Goal: Task Accomplishment & Management: Complete application form

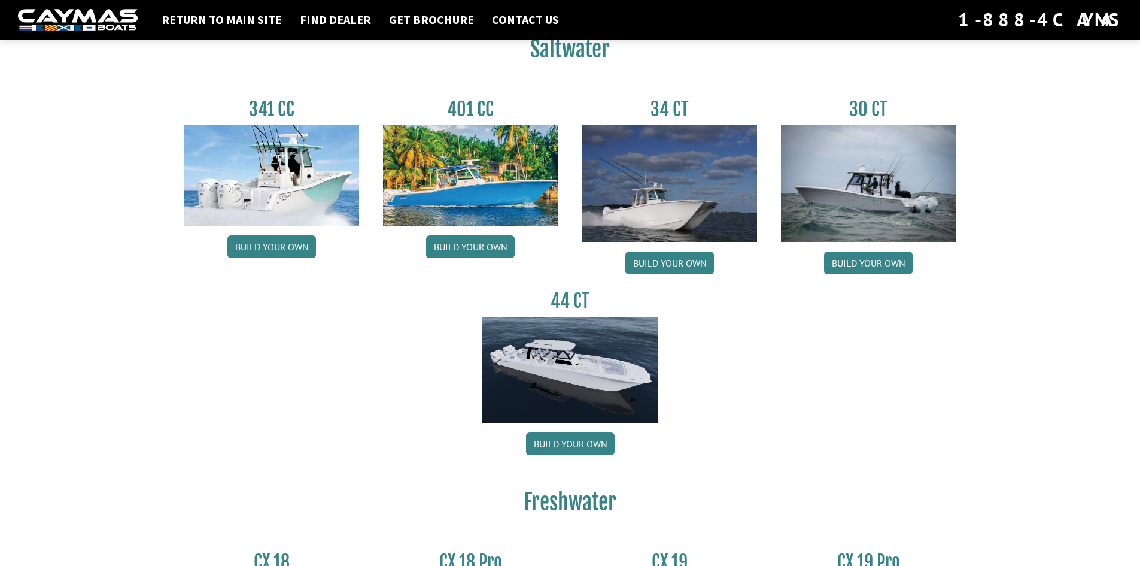
scroll to position [539, 0]
click at [871, 261] on link "Build your own" at bounding box center [868, 262] width 89 height 23
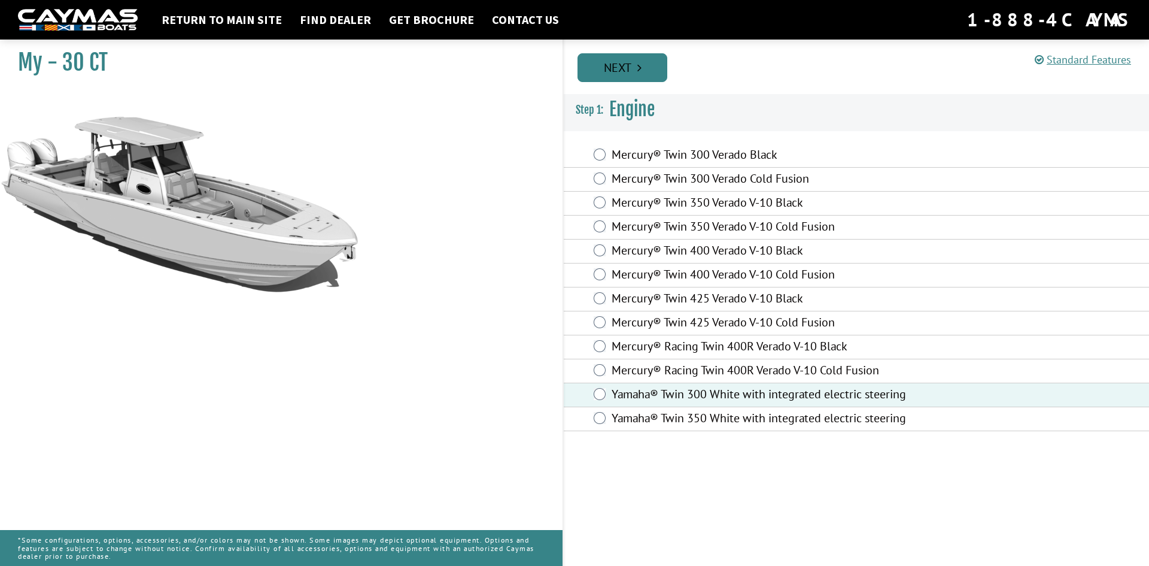
click at [646, 63] on link "Next" at bounding box center [623, 67] width 90 height 29
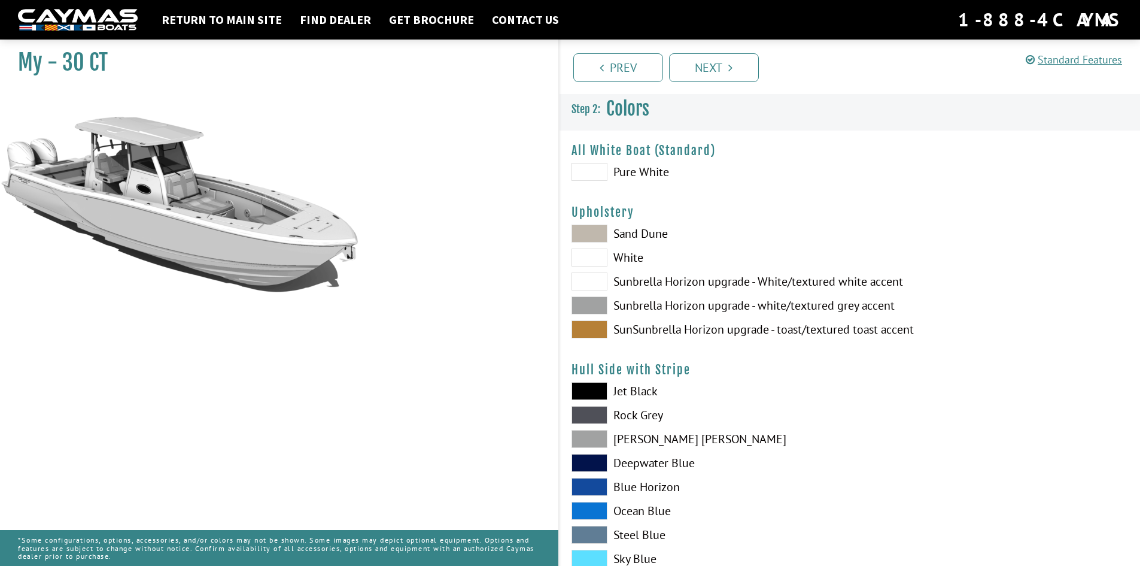
click at [600, 232] on span at bounding box center [590, 233] width 36 height 18
click at [593, 260] on span at bounding box center [590, 257] width 36 height 18
click at [591, 232] on span at bounding box center [590, 233] width 36 height 18
click at [600, 169] on span at bounding box center [590, 172] width 36 height 18
click at [593, 168] on span at bounding box center [590, 172] width 36 height 18
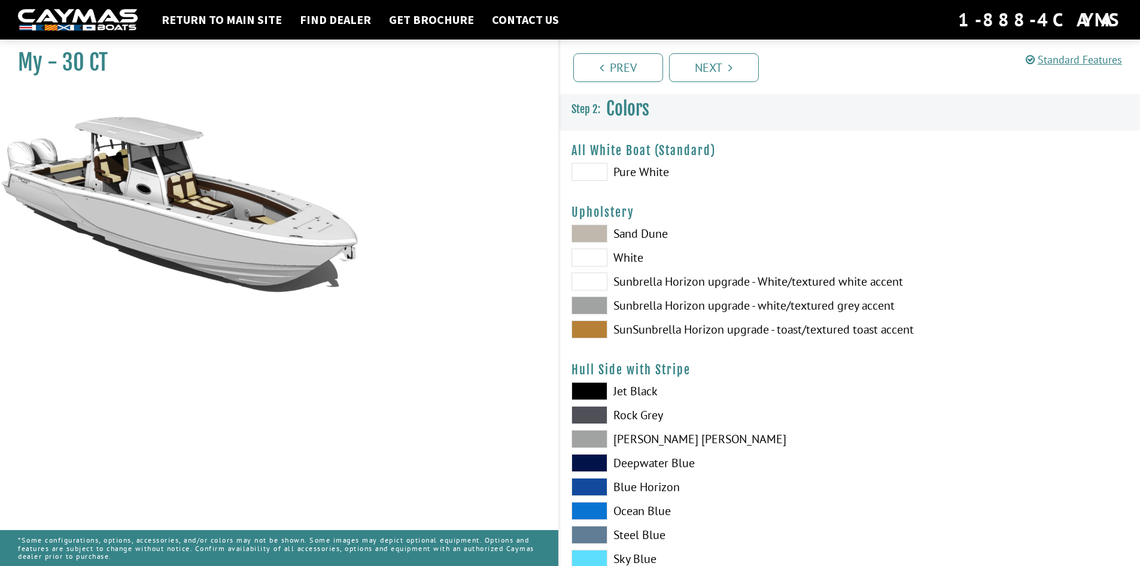
click at [596, 253] on span at bounding box center [590, 257] width 36 height 18
click at [592, 238] on span at bounding box center [590, 233] width 36 height 18
click at [592, 284] on span at bounding box center [590, 281] width 36 height 18
click at [592, 299] on span at bounding box center [590, 305] width 36 height 18
click at [595, 327] on span at bounding box center [590, 329] width 36 height 18
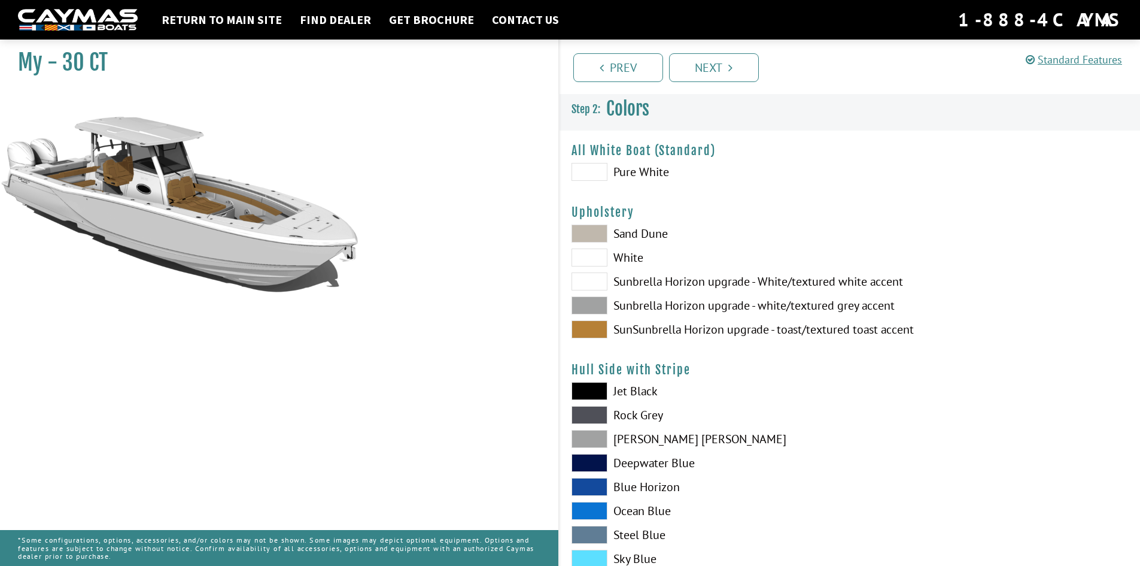
click at [592, 309] on span at bounding box center [590, 305] width 36 height 18
click at [594, 328] on span at bounding box center [590, 329] width 36 height 18
click at [598, 259] on span at bounding box center [590, 257] width 36 height 18
click at [589, 282] on span at bounding box center [590, 281] width 36 height 18
click at [590, 278] on span at bounding box center [590, 281] width 36 height 18
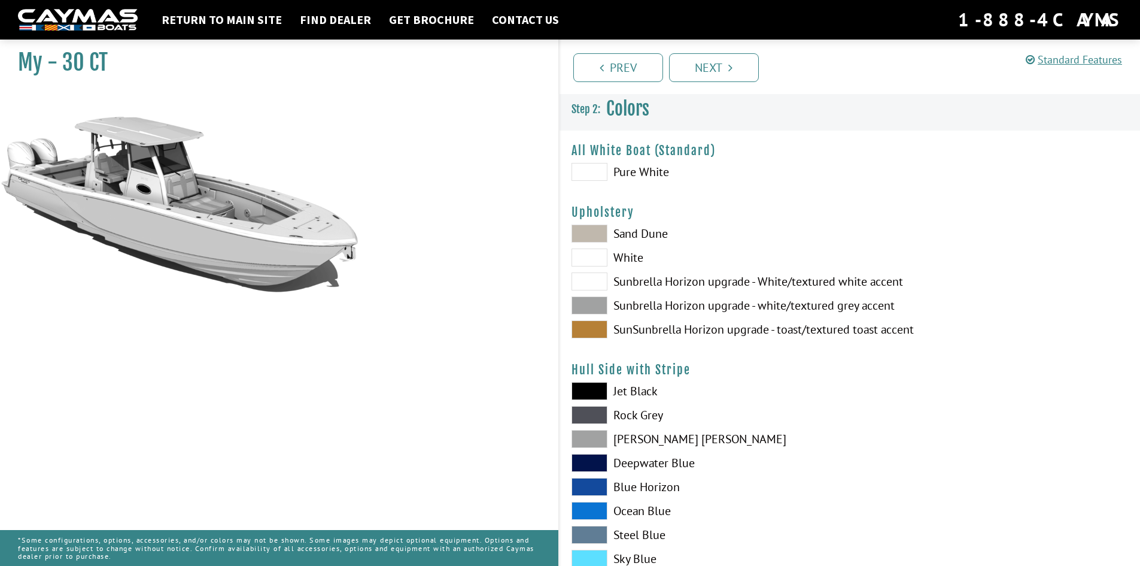
click at [590, 279] on span at bounding box center [590, 281] width 36 height 18
click at [591, 174] on span at bounding box center [590, 172] width 36 height 18
click at [590, 388] on span at bounding box center [590, 391] width 36 height 18
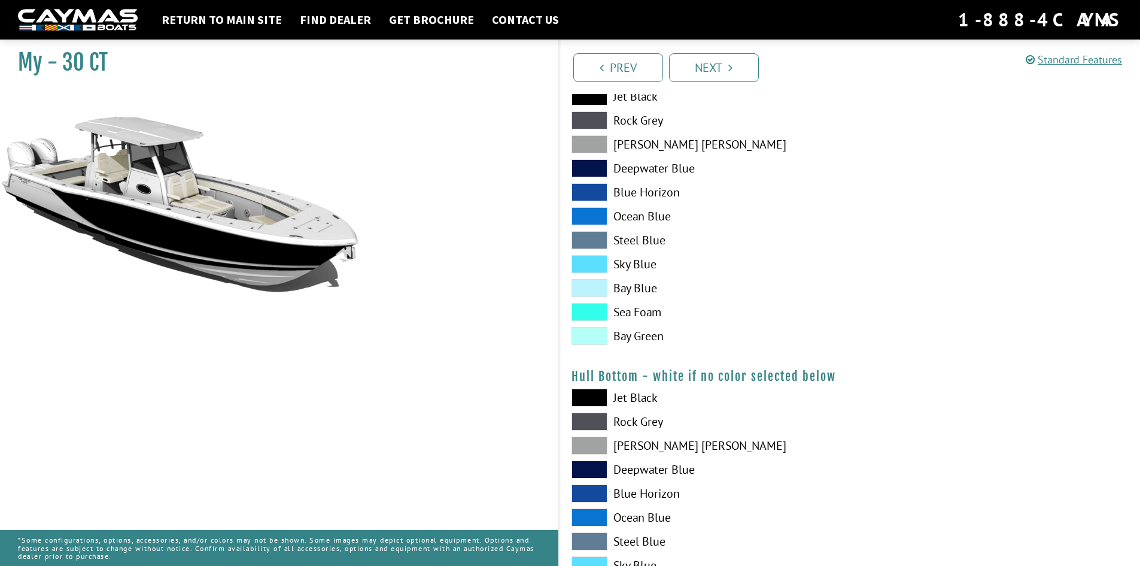
scroll to position [598, 0]
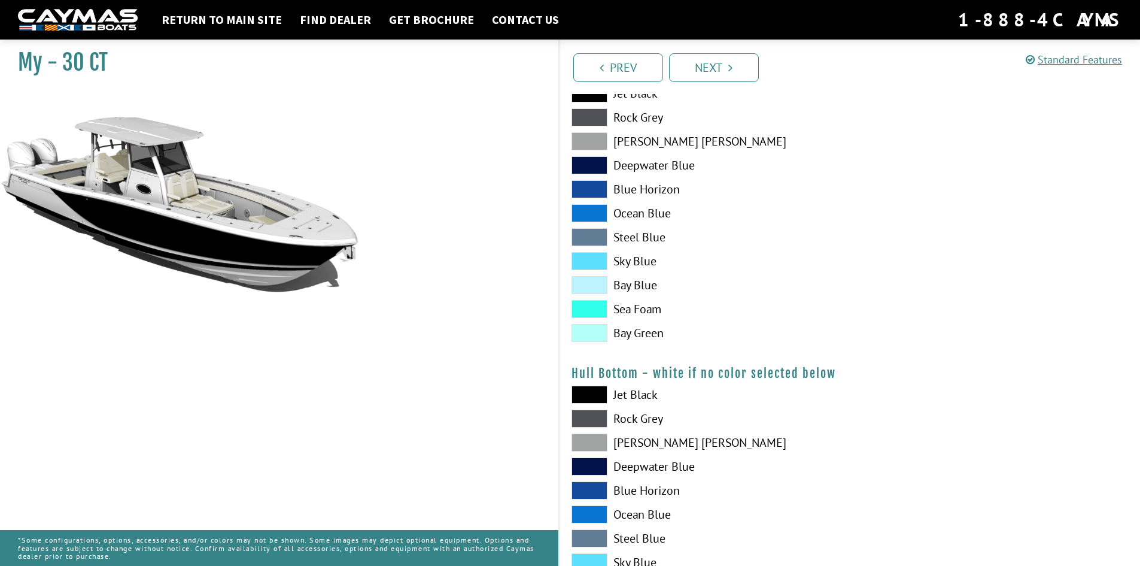
click at [597, 394] on span at bounding box center [590, 394] width 36 height 18
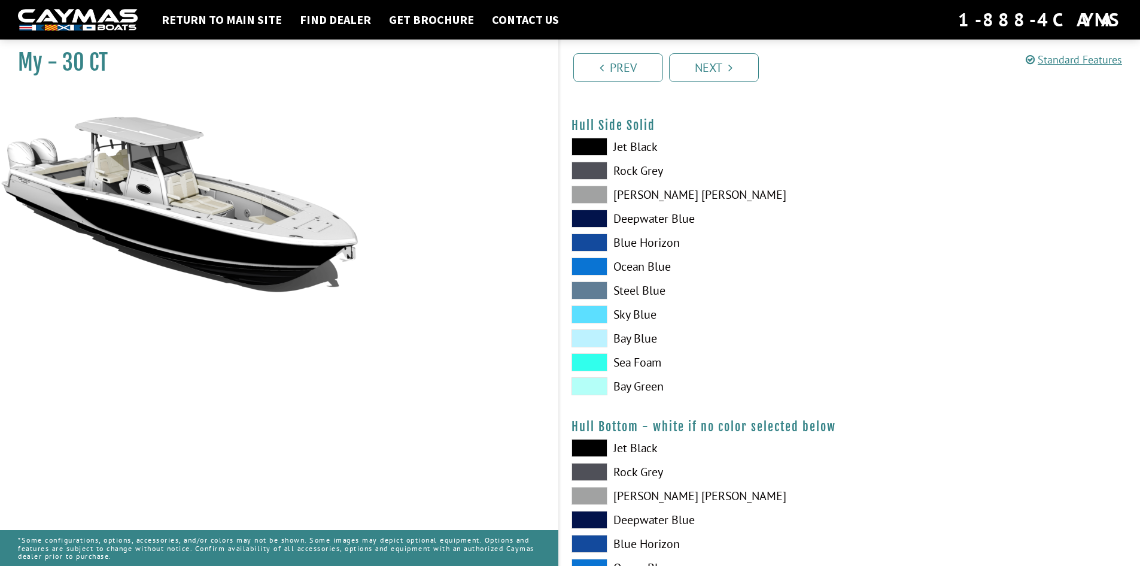
scroll to position [479, 0]
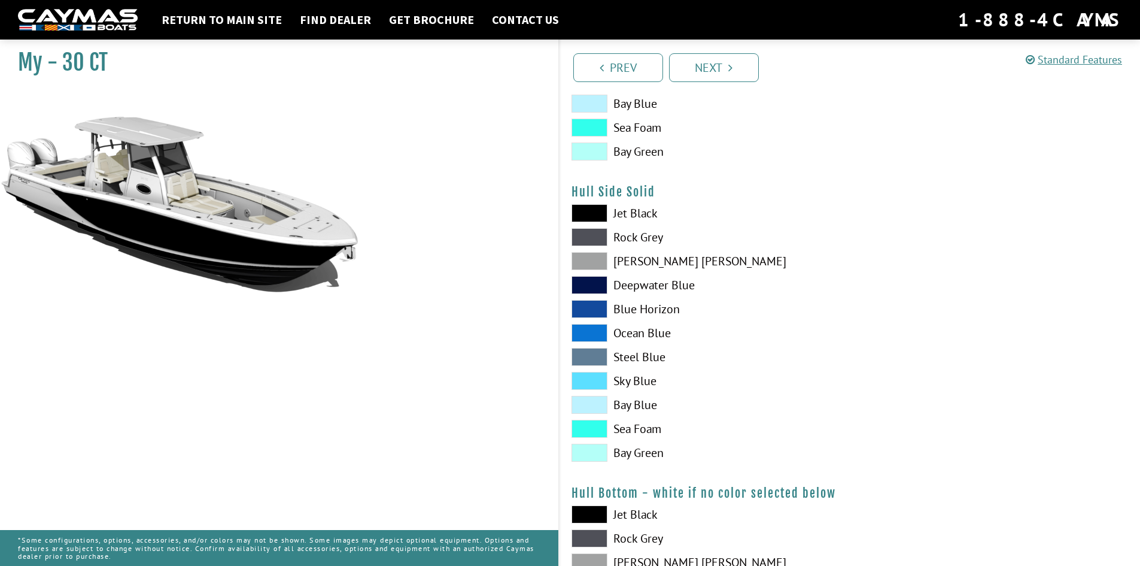
click at [588, 212] on span at bounding box center [590, 213] width 36 height 18
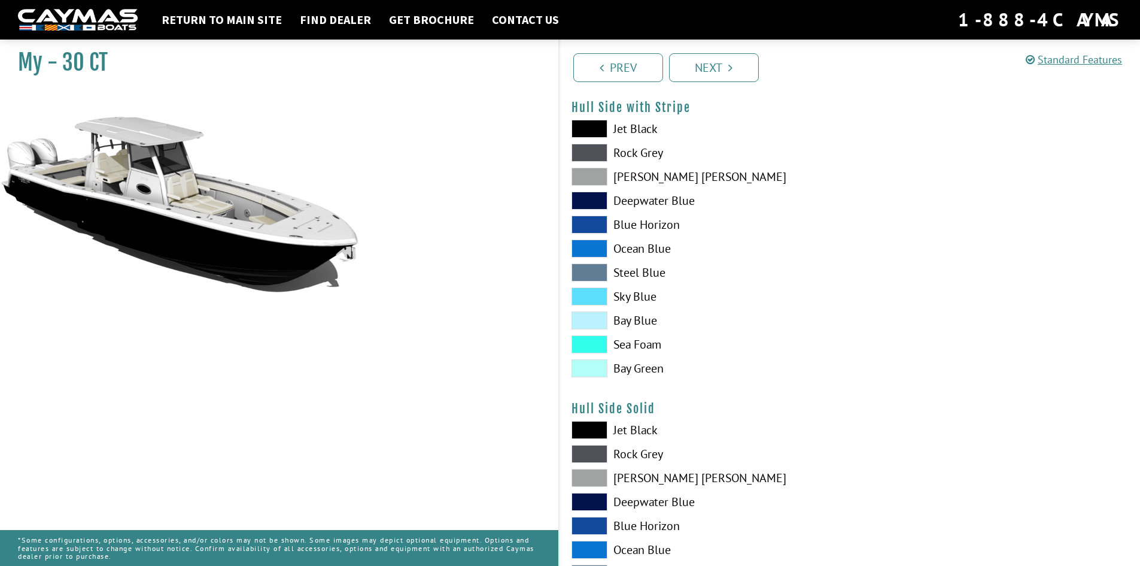
scroll to position [239, 0]
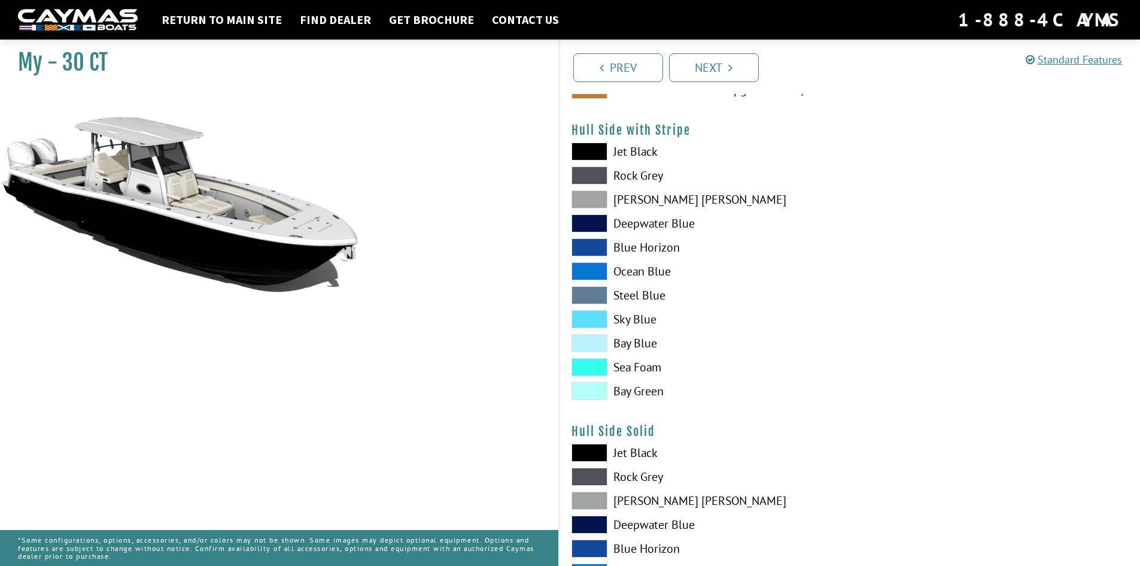
click at [594, 366] on span at bounding box center [590, 367] width 36 height 18
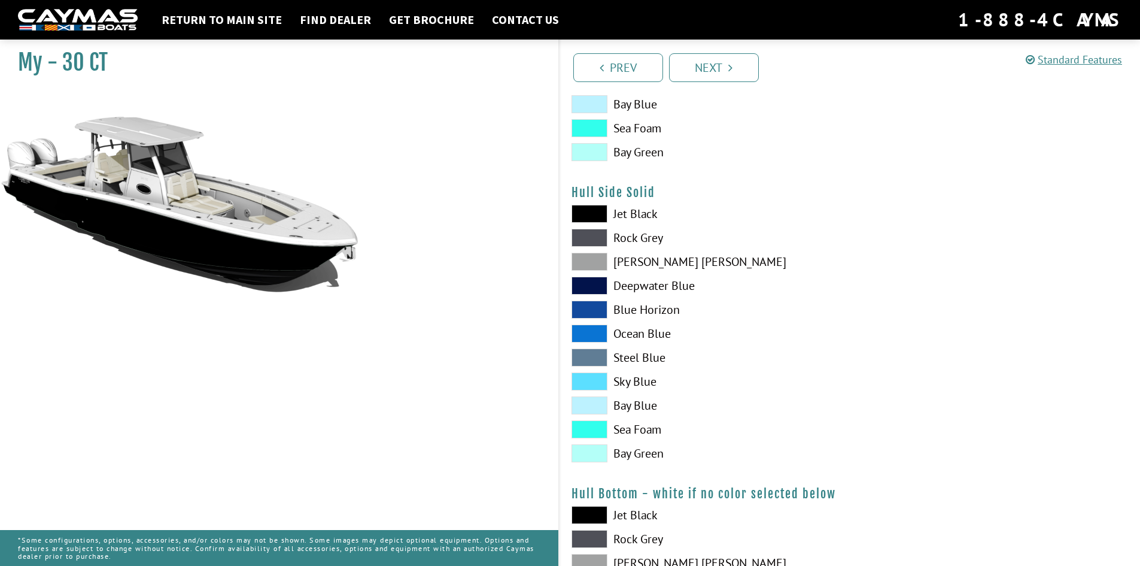
scroll to position [479, 0]
click at [572, 429] on span at bounding box center [590, 429] width 36 height 18
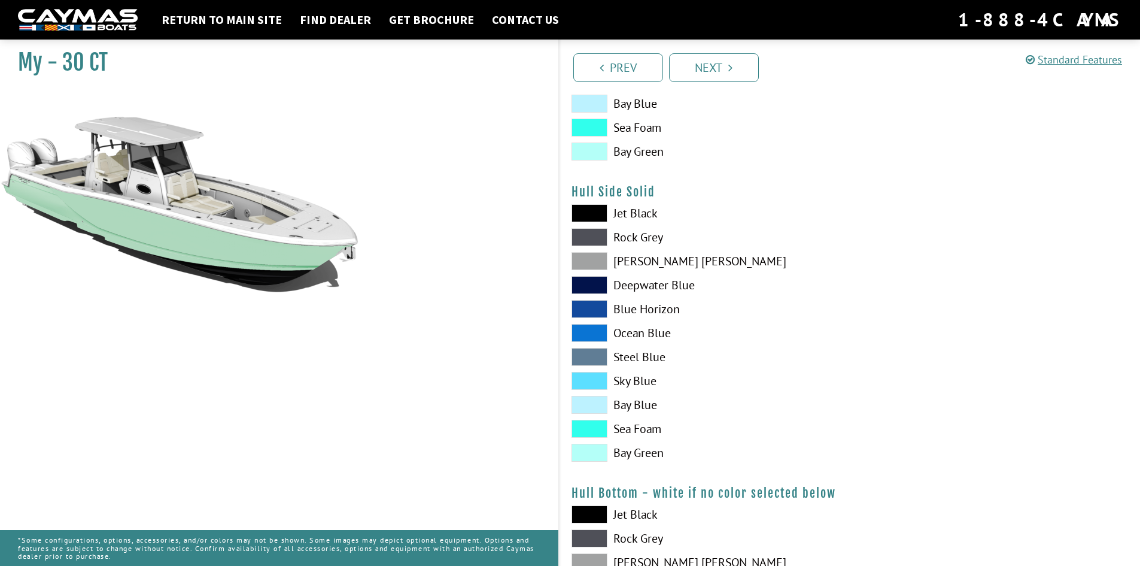
click at [584, 402] on span at bounding box center [590, 405] width 36 height 18
click at [591, 427] on span at bounding box center [590, 429] width 36 height 18
click at [588, 405] on span at bounding box center [590, 405] width 36 height 18
click at [591, 426] on span at bounding box center [590, 429] width 36 height 18
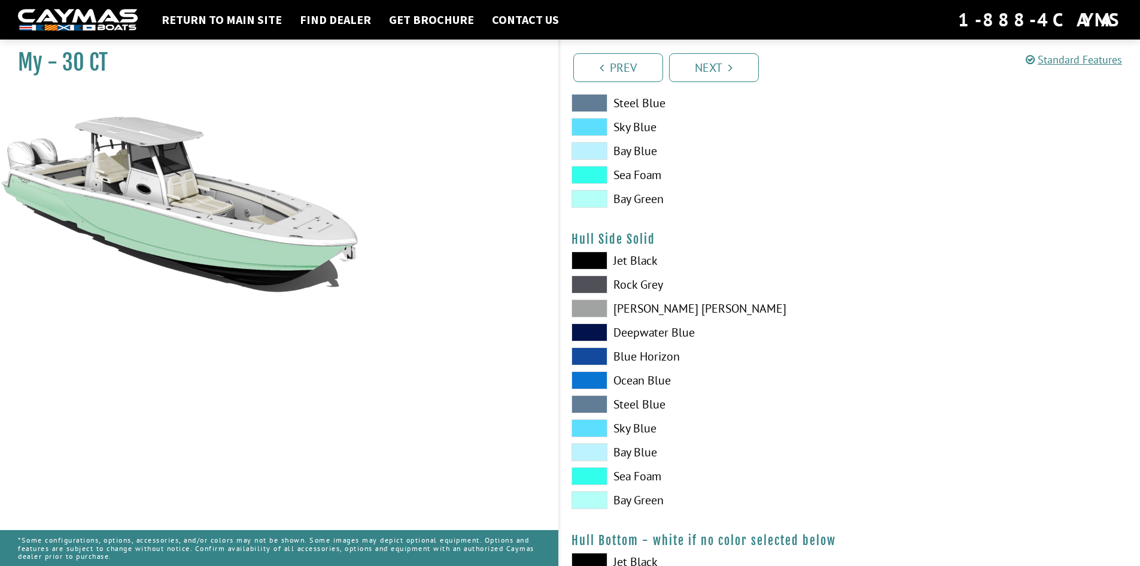
scroll to position [359, 0]
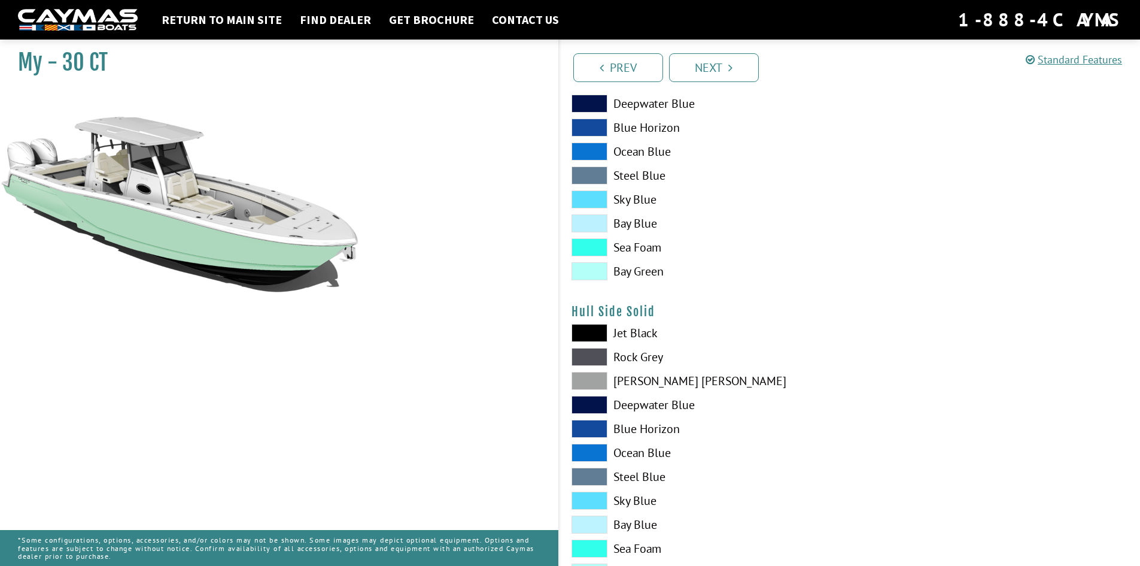
click at [589, 220] on span at bounding box center [590, 223] width 36 height 18
click at [591, 247] on span at bounding box center [590, 247] width 36 height 18
click at [591, 273] on span at bounding box center [590, 271] width 36 height 18
click at [587, 103] on span at bounding box center [590, 104] width 36 height 18
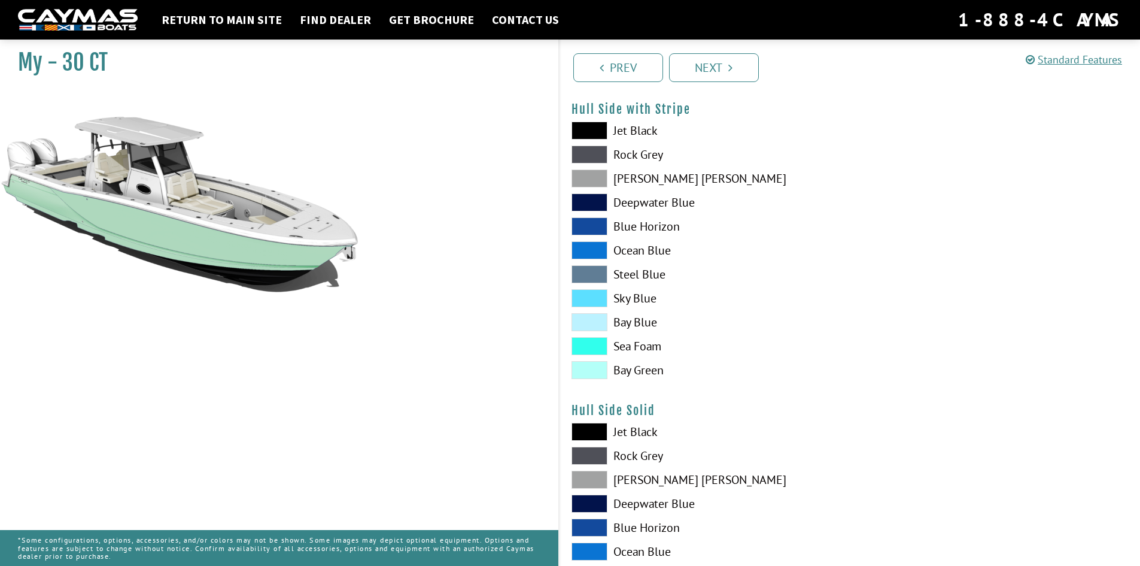
scroll to position [239, 0]
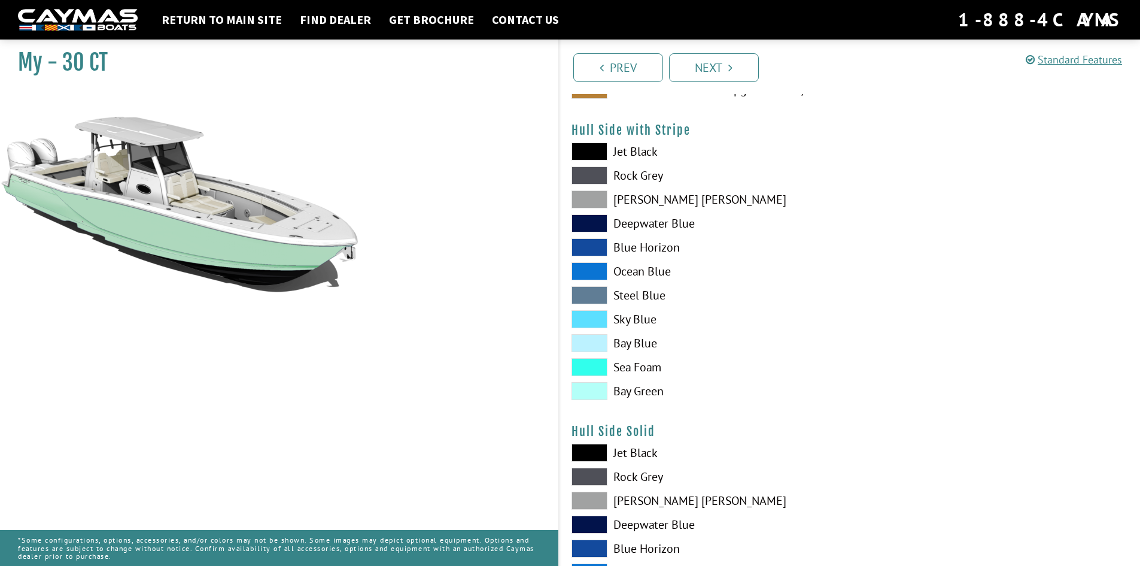
click at [589, 153] on span at bounding box center [590, 151] width 36 height 18
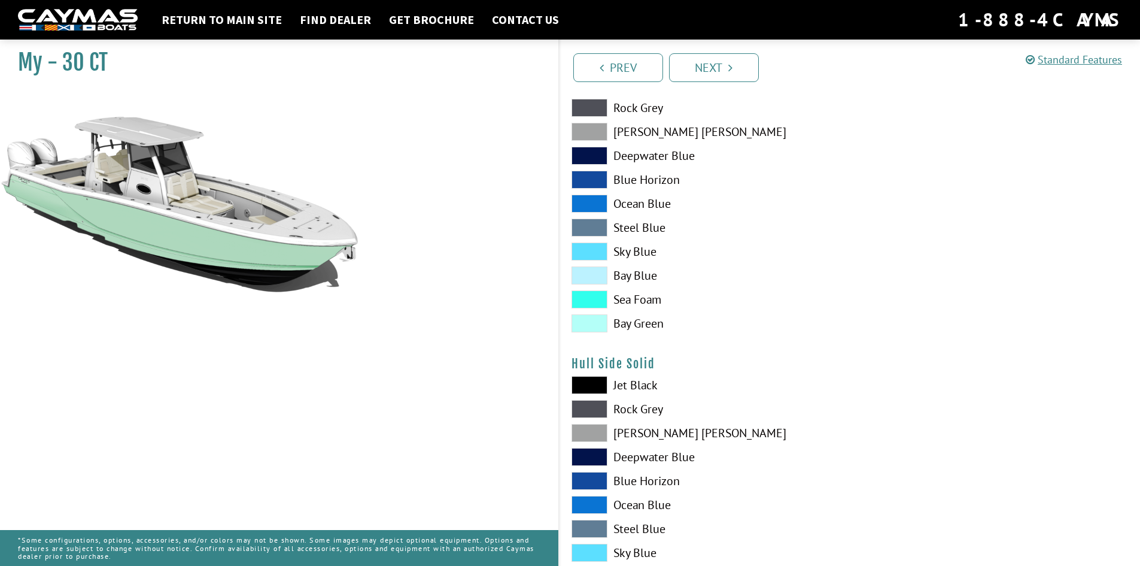
scroll to position [419, 0]
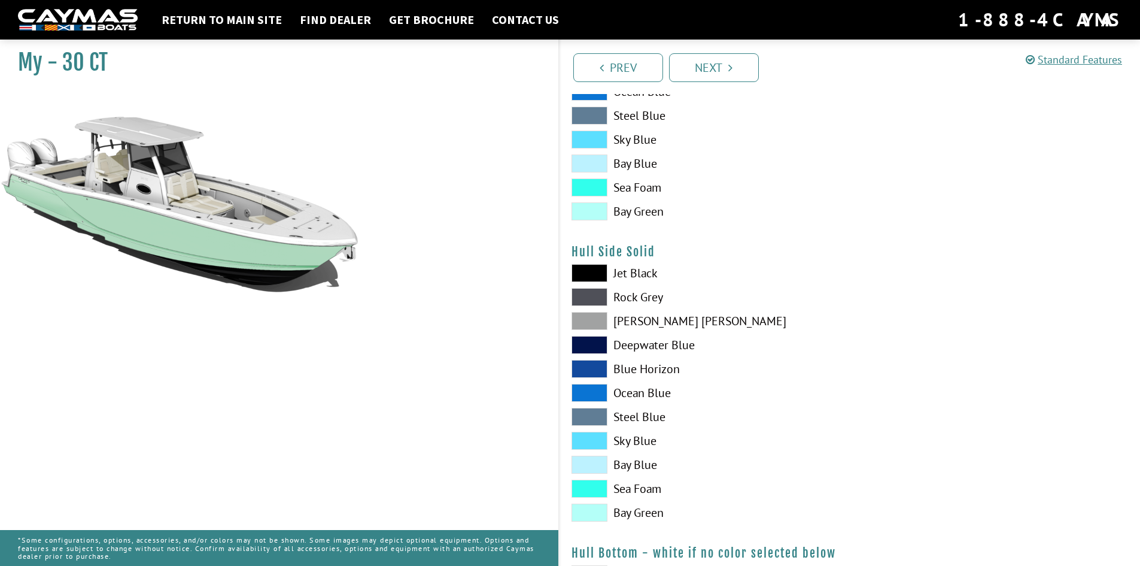
click at [591, 315] on span at bounding box center [590, 321] width 36 height 18
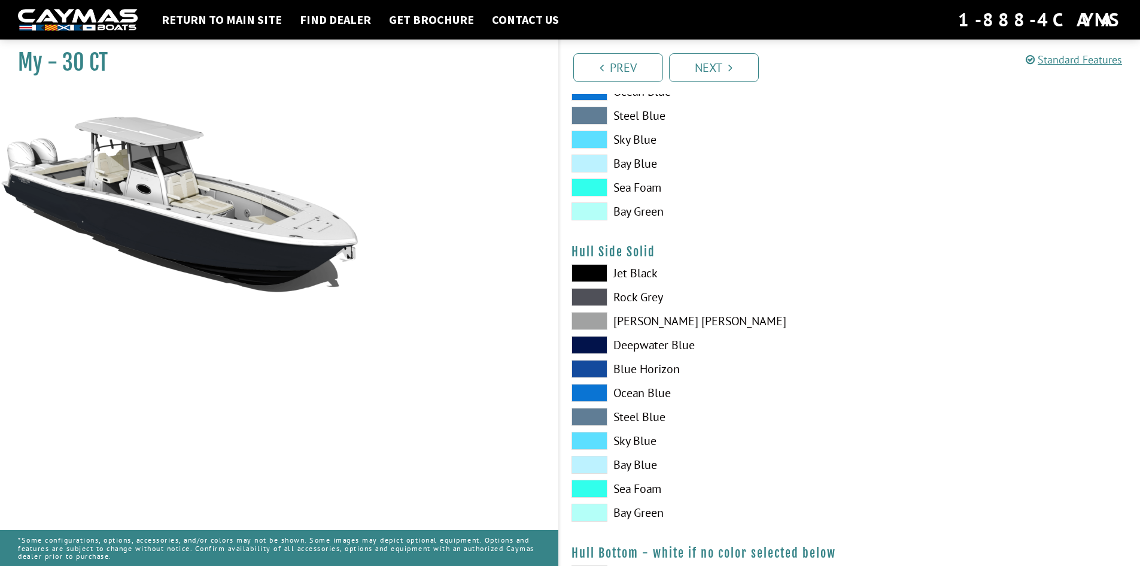
click at [591, 290] on span at bounding box center [590, 297] width 36 height 18
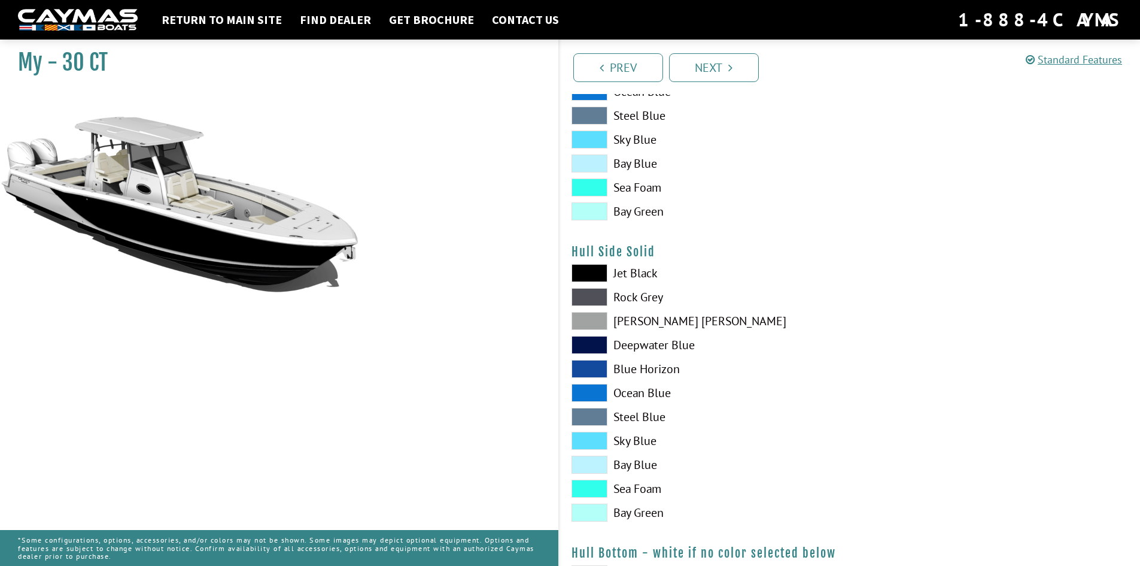
click at [589, 438] on span at bounding box center [590, 441] width 36 height 18
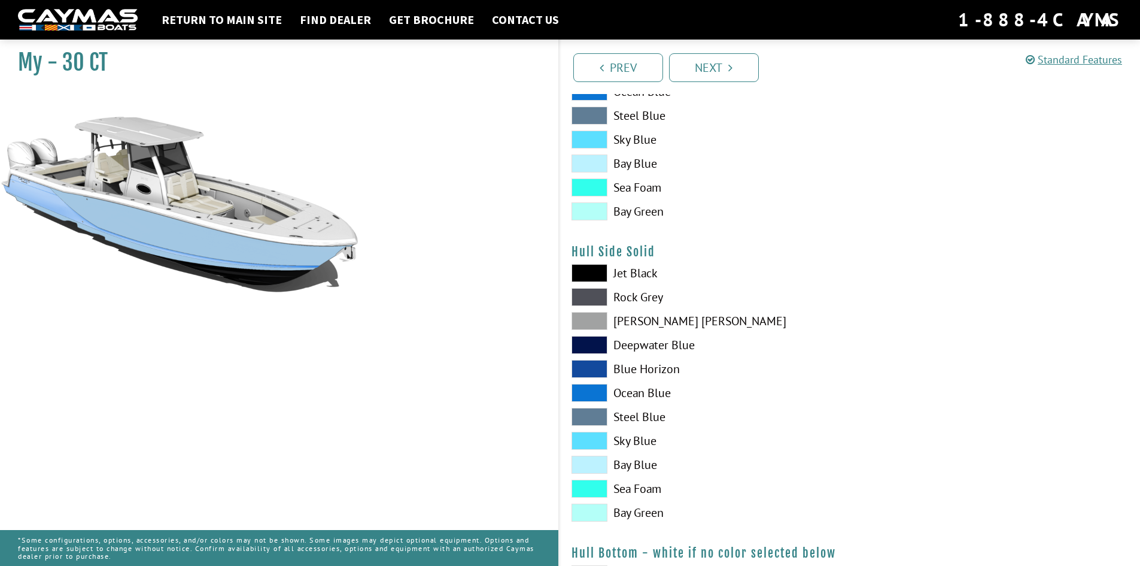
click at [596, 463] on span at bounding box center [590, 464] width 36 height 18
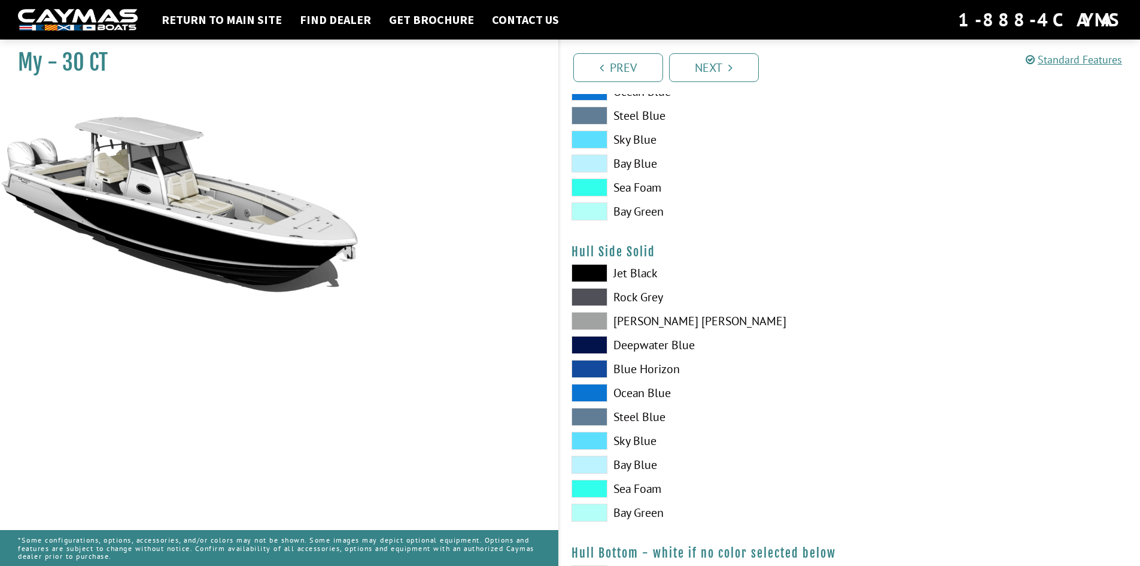
click at [592, 484] on span at bounding box center [590, 488] width 36 height 18
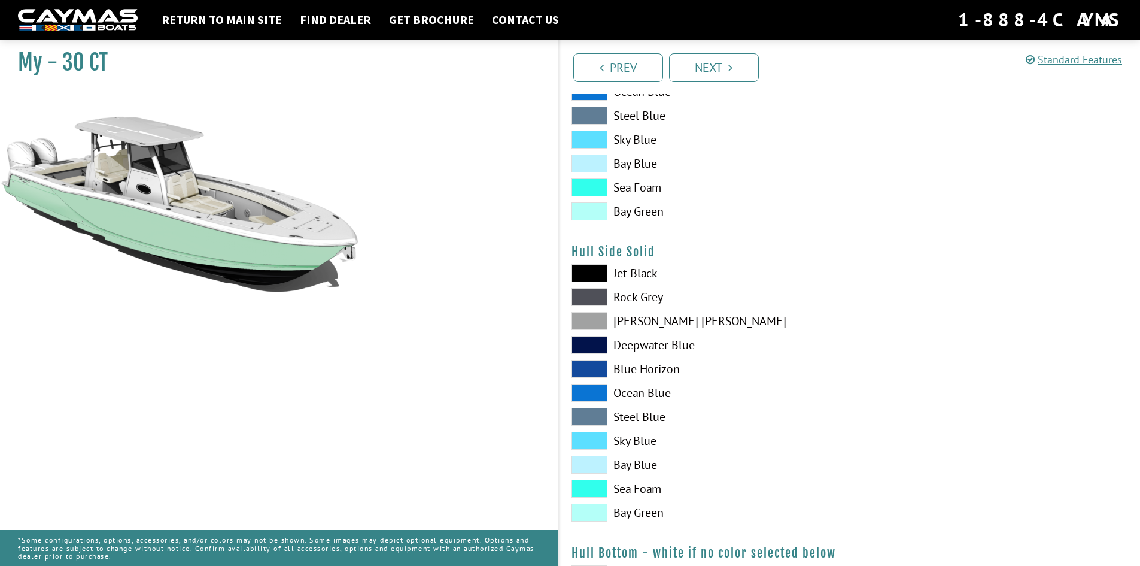
click at [595, 512] on span at bounding box center [590, 512] width 36 height 18
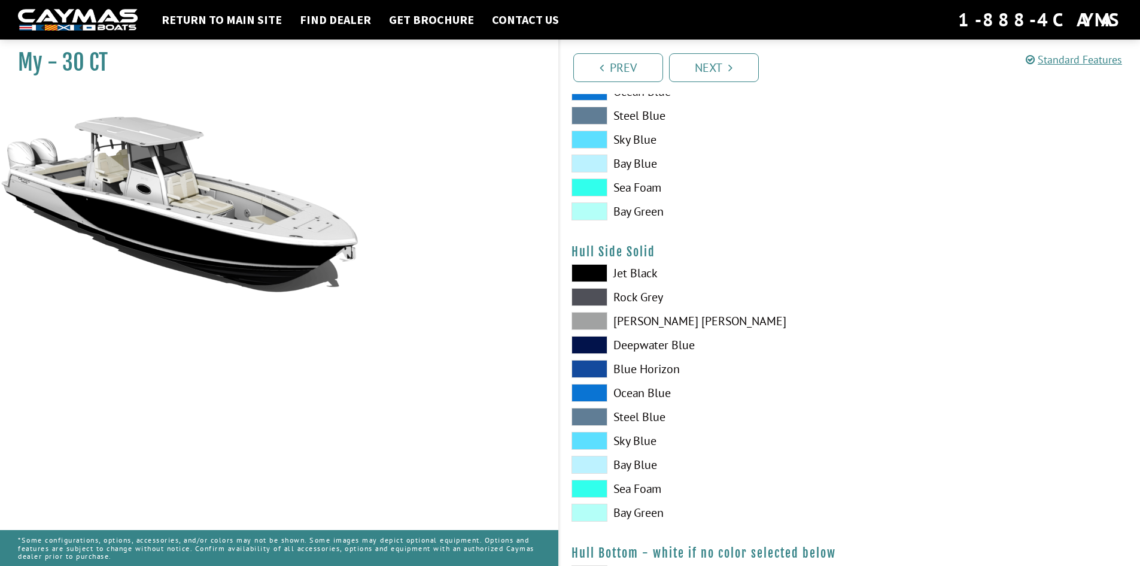
click at [595, 512] on span at bounding box center [590, 512] width 36 height 18
click at [594, 485] on span at bounding box center [590, 488] width 36 height 18
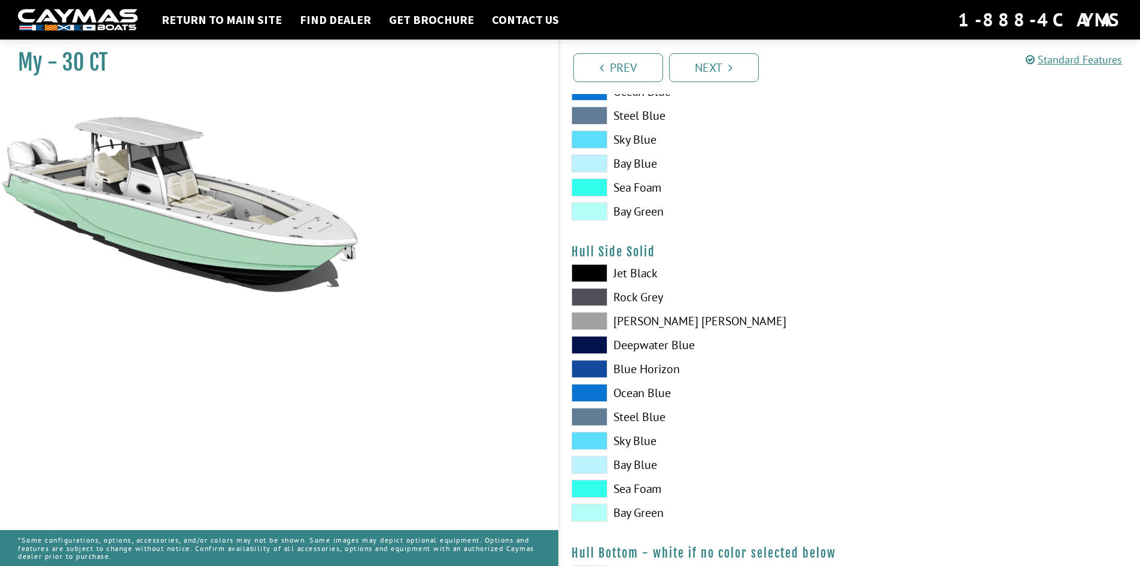
click at [595, 188] on span at bounding box center [590, 187] width 36 height 18
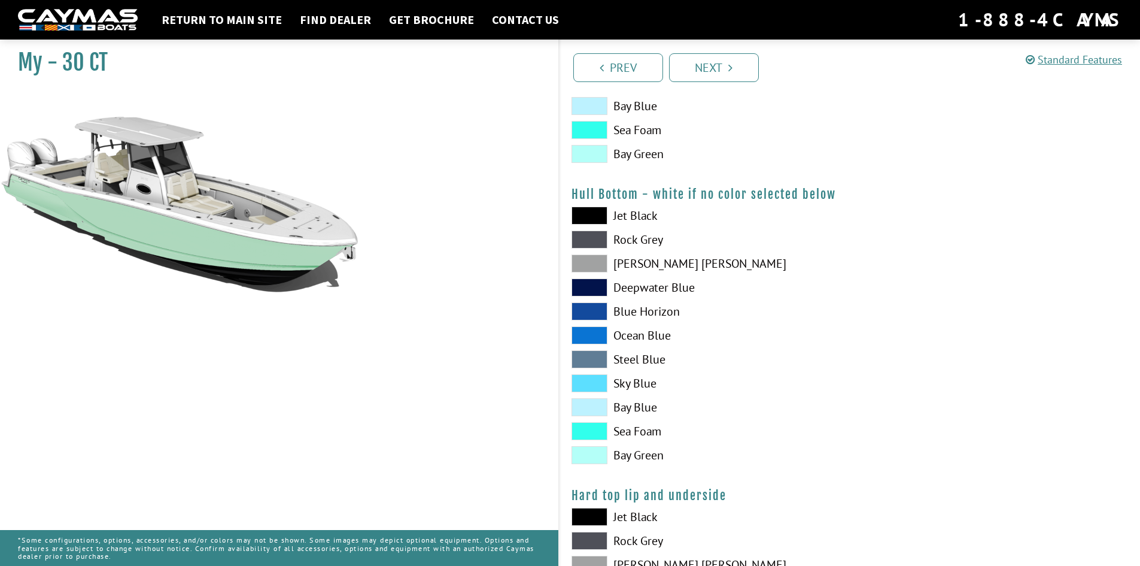
scroll to position [778, 0]
click at [594, 430] on span at bounding box center [590, 430] width 36 height 18
click at [593, 432] on span at bounding box center [590, 430] width 36 height 18
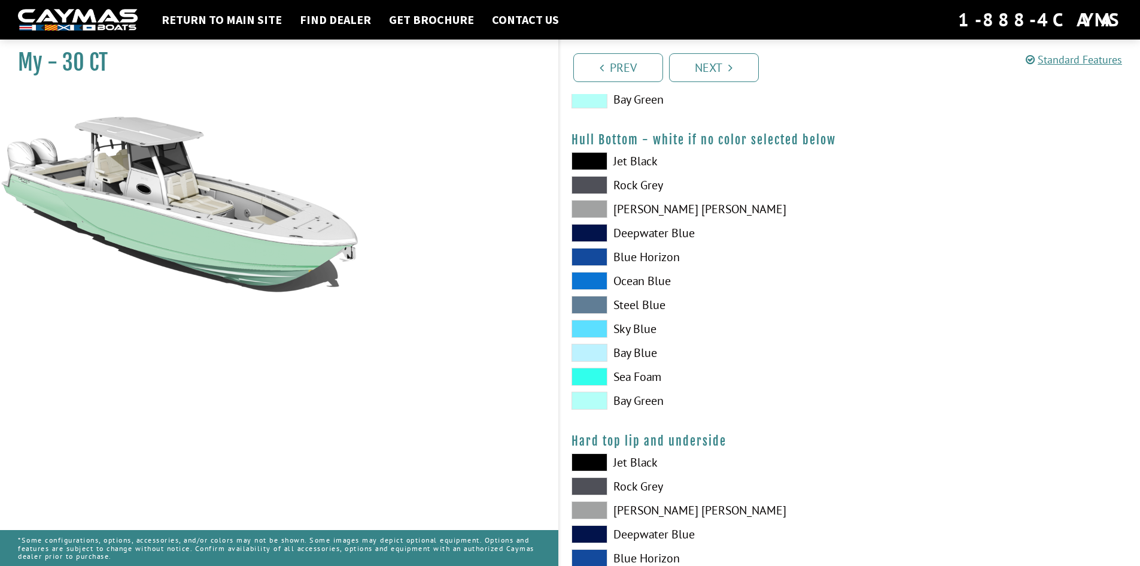
scroll to position [898, 0]
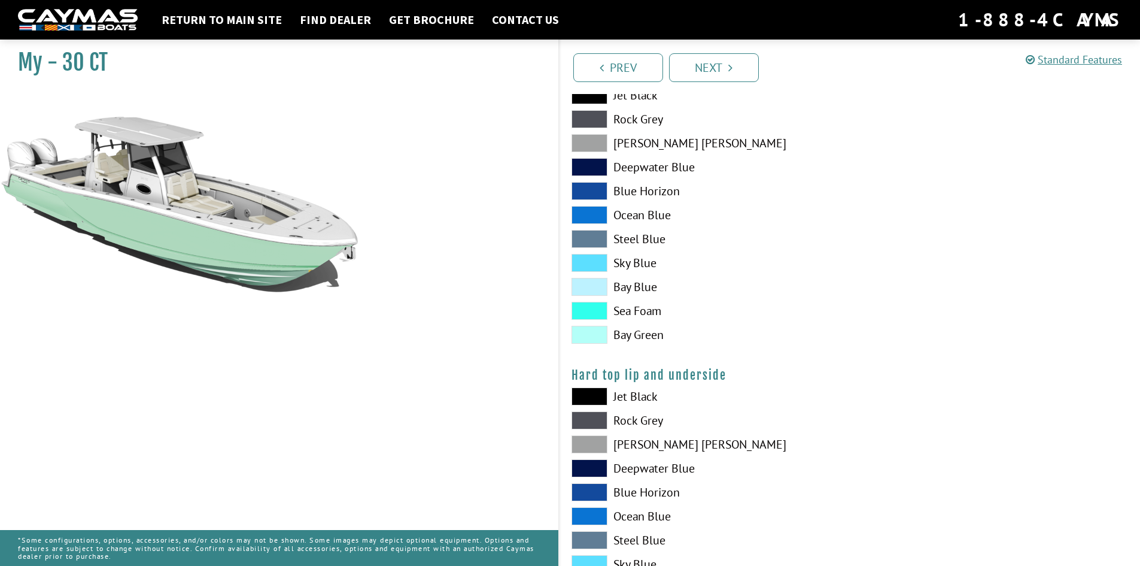
click at [589, 394] on span at bounding box center [590, 396] width 36 height 18
click at [584, 442] on span at bounding box center [590, 444] width 36 height 18
click at [581, 418] on span at bounding box center [590, 420] width 36 height 18
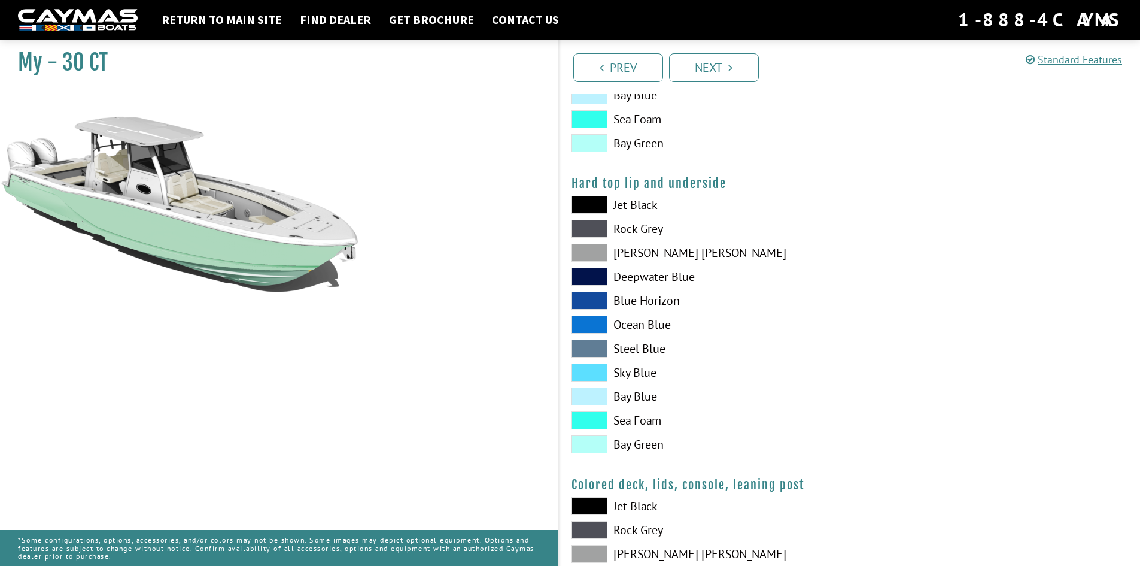
scroll to position [1017, 0]
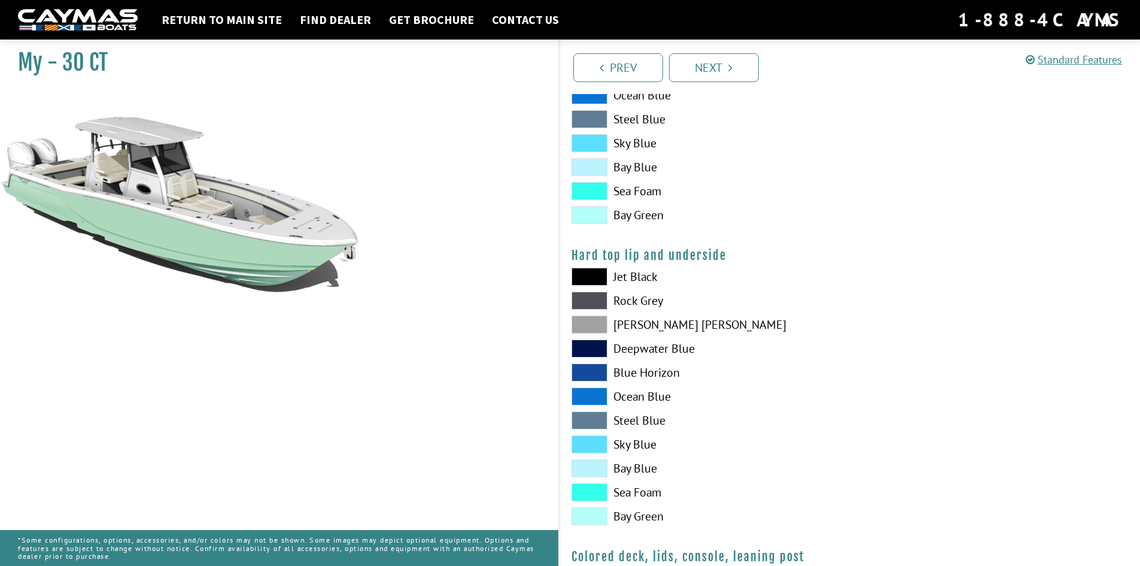
click at [587, 271] on span at bounding box center [590, 277] width 36 height 18
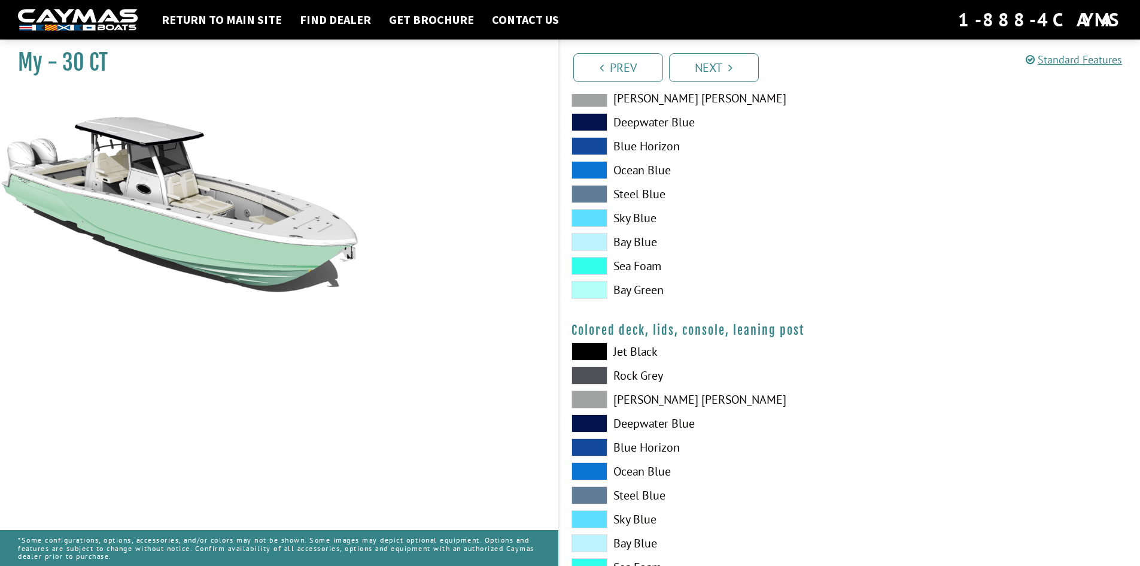
scroll to position [1257, 0]
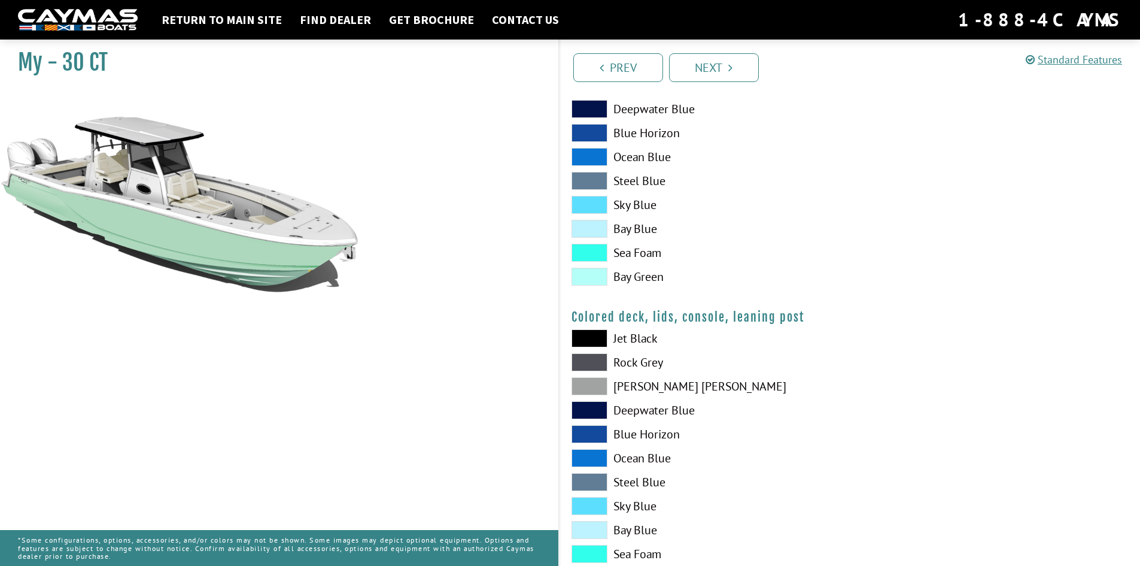
click at [585, 338] on span at bounding box center [590, 338] width 36 height 18
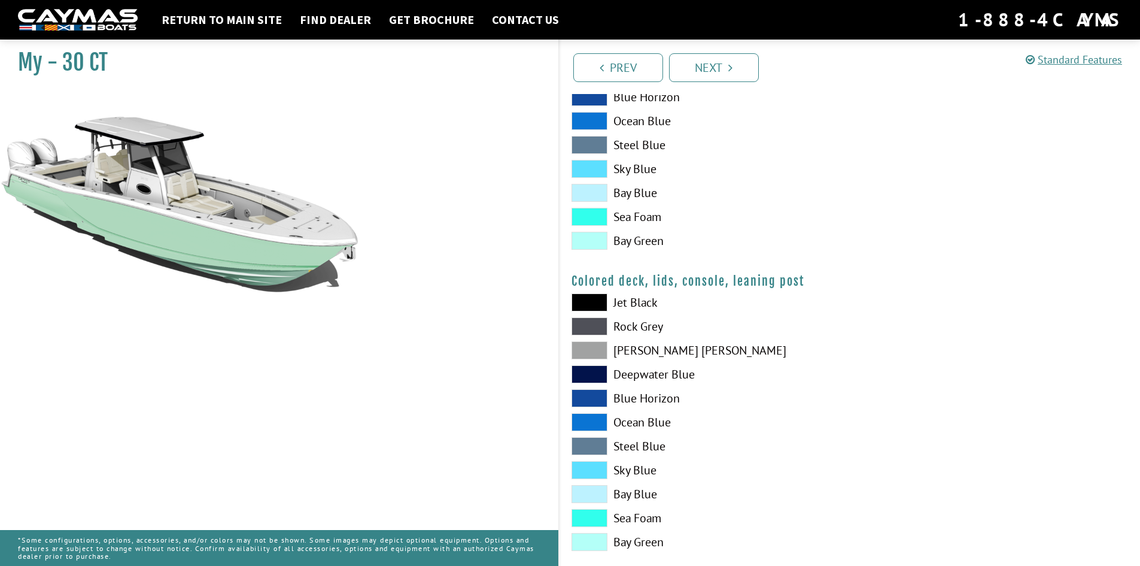
scroll to position [1312, 0]
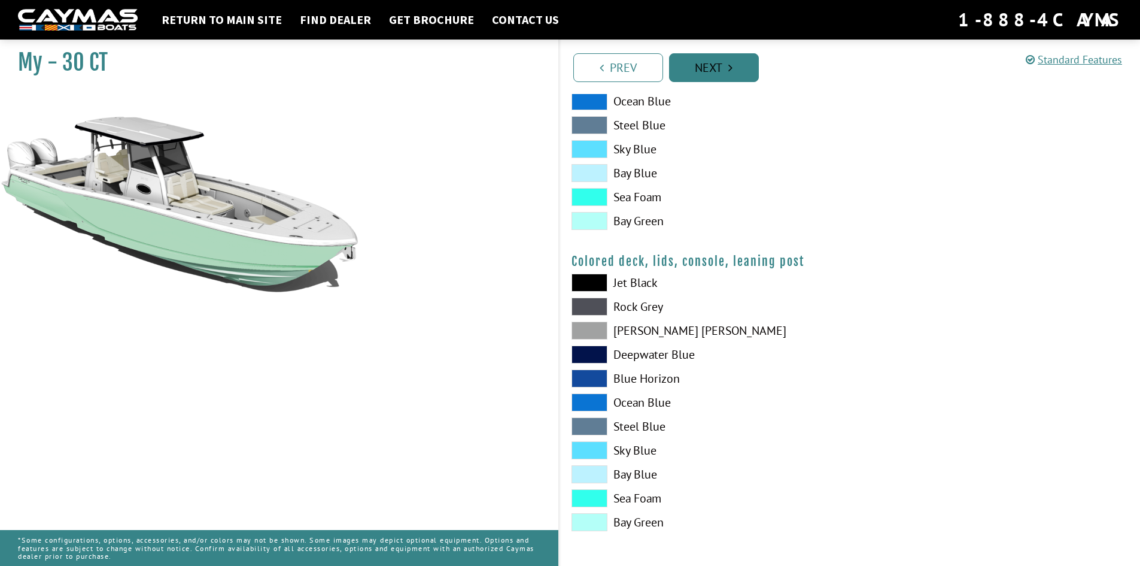
click at [731, 68] on icon "Pagination" at bounding box center [730, 68] width 4 height 12
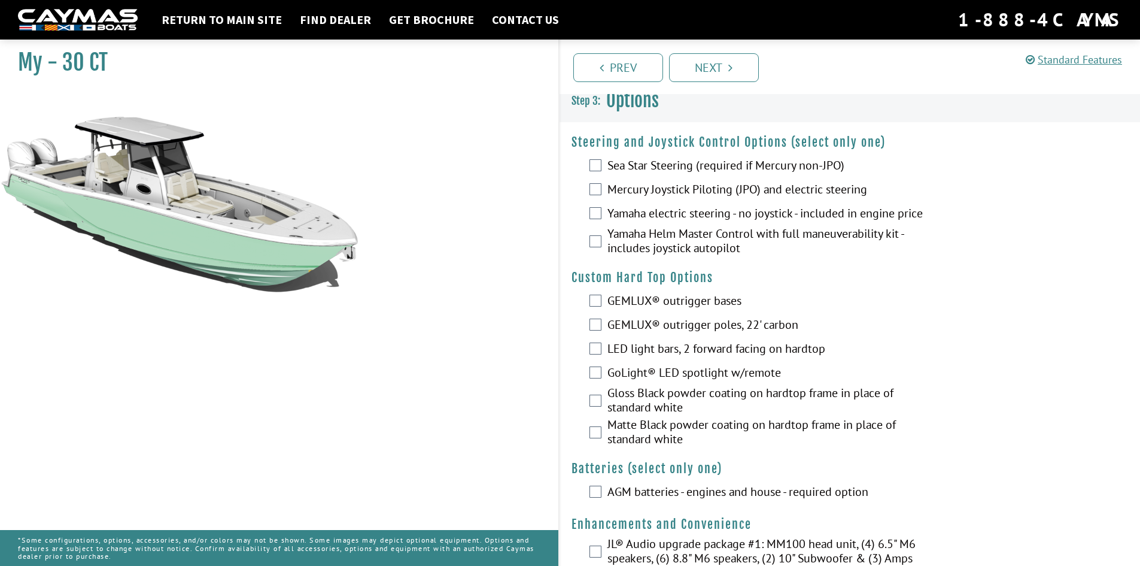
scroll to position [0, 0]
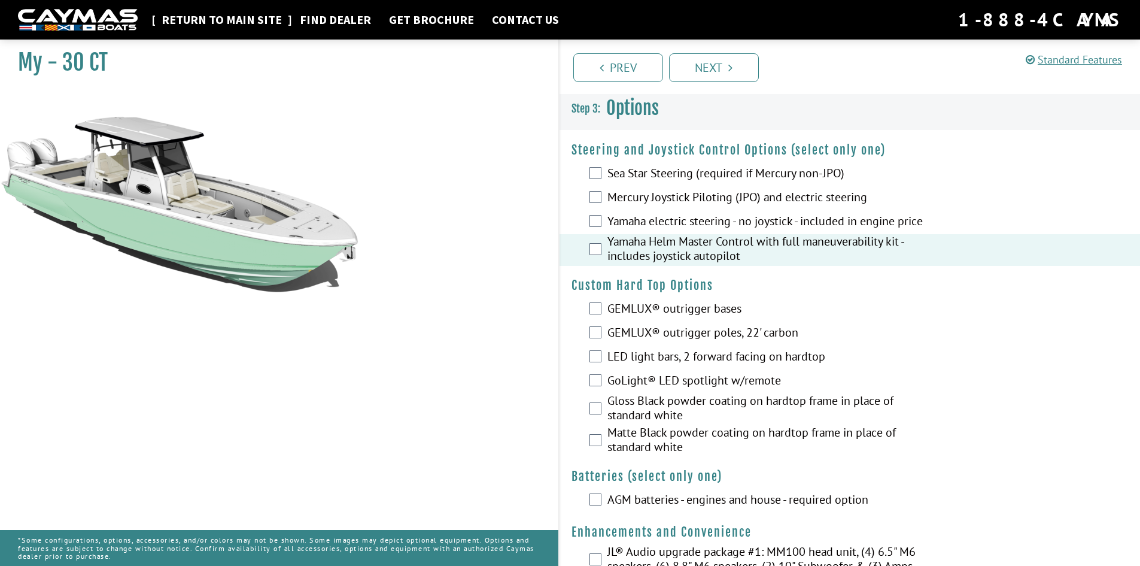
click at [244, 17] on link "Return to main site" at bounding box center [222, 20] width 132 height 16
